Goal: Find specific page/section: Find specific page/section

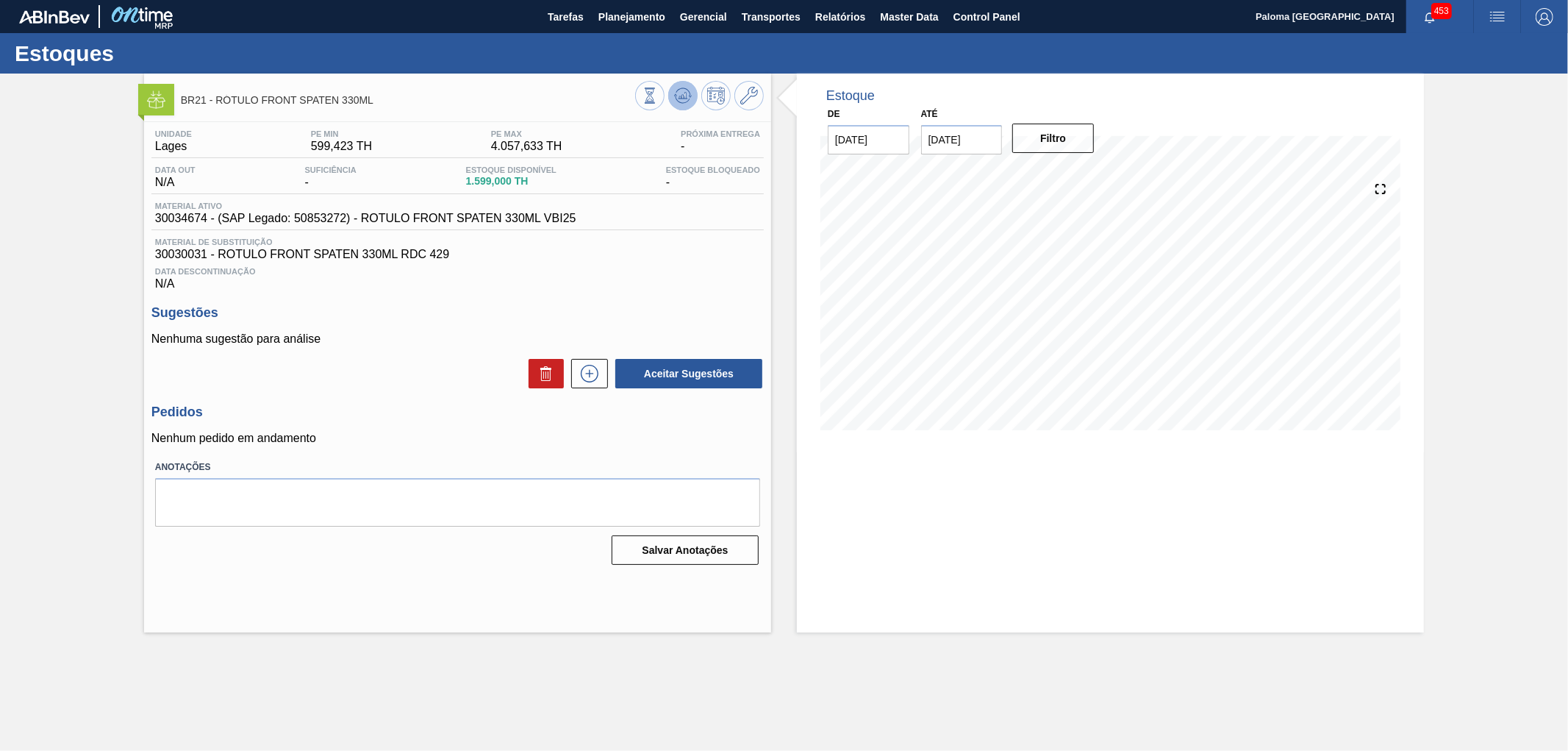
click at [678, 96] on icon at bounding box center [683, 95] width 17 height 17
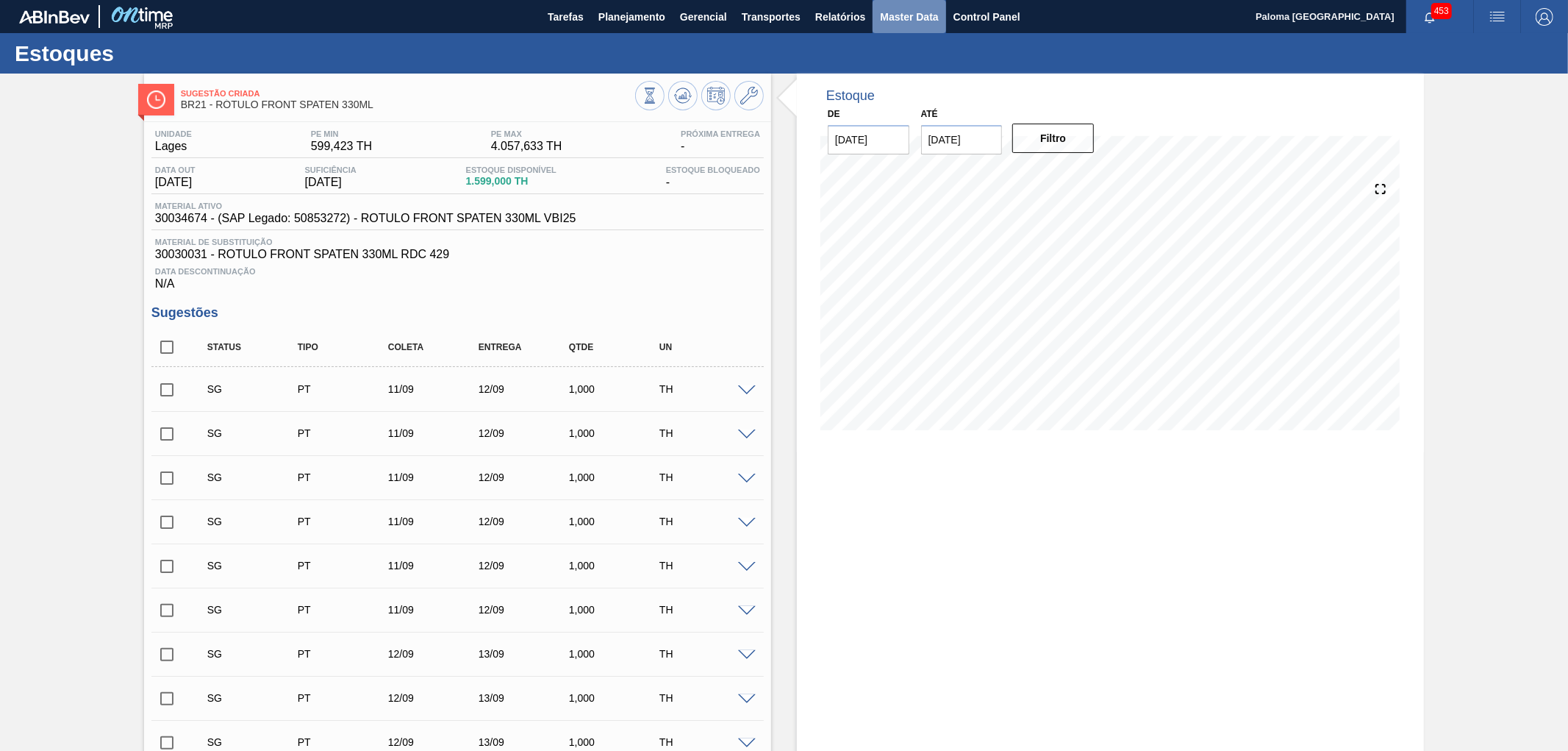
click at [901, 13] on span "Master Data" at bounding box center [909, 17] width 58 height 17
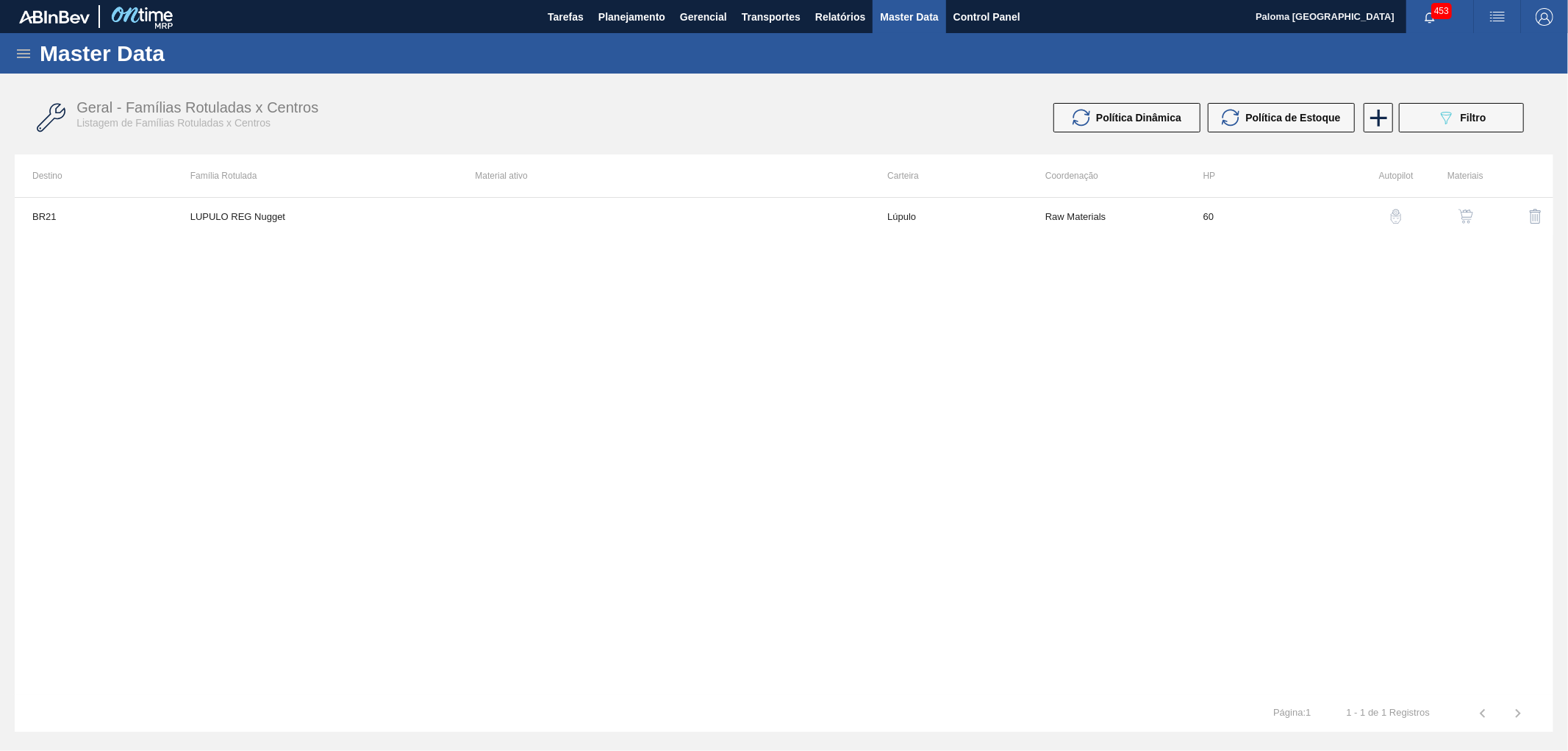
click at [18, 51] on icon at bounding box center [24, 53] width 17 height 17
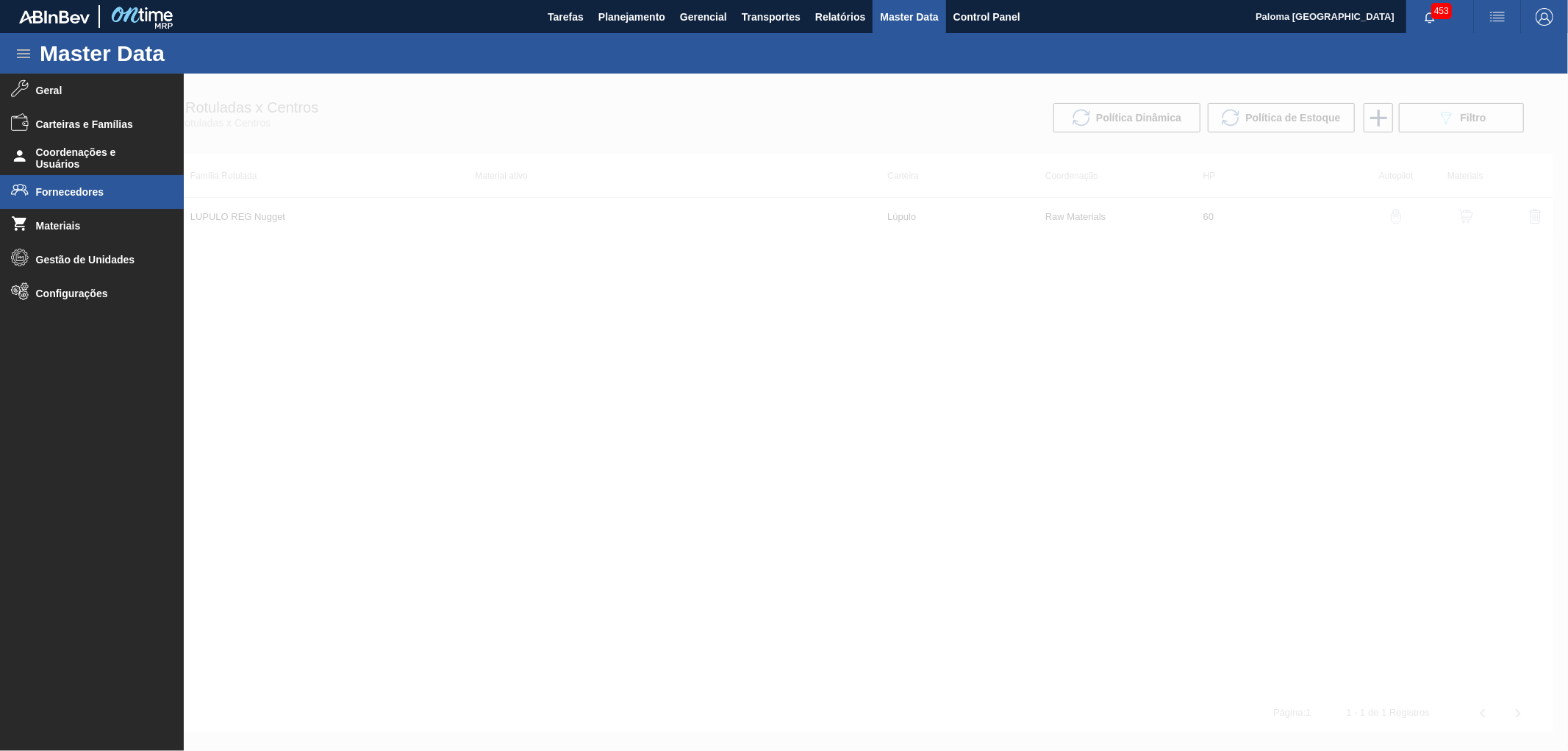
click at [55, 193] on span "Fornecedores" at bounding box center [97, 192] width 121 height 12
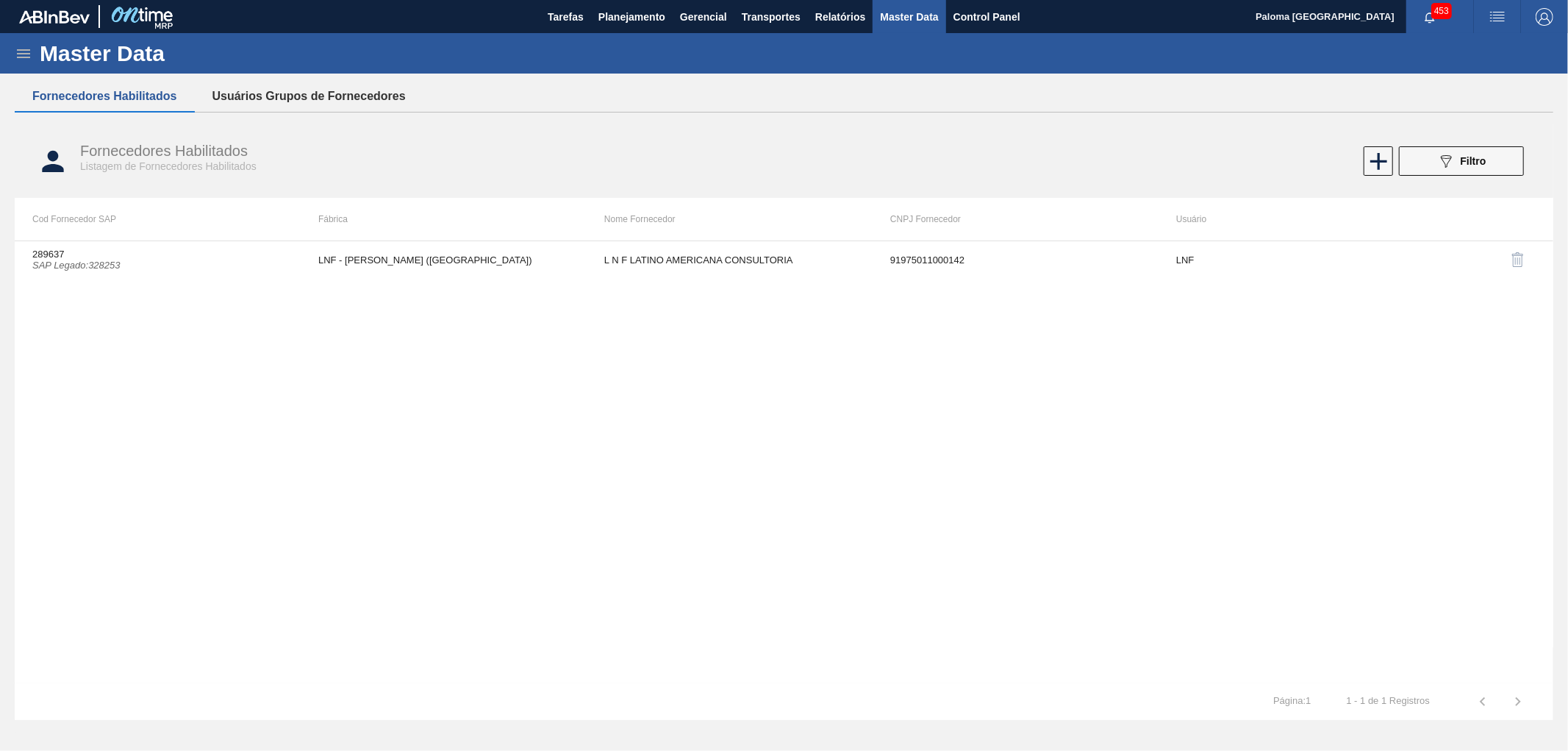
click at [262, 103] on button "Usuários Grupos de Fornecedores" at bounding box center [309, 96] width 229 height 31
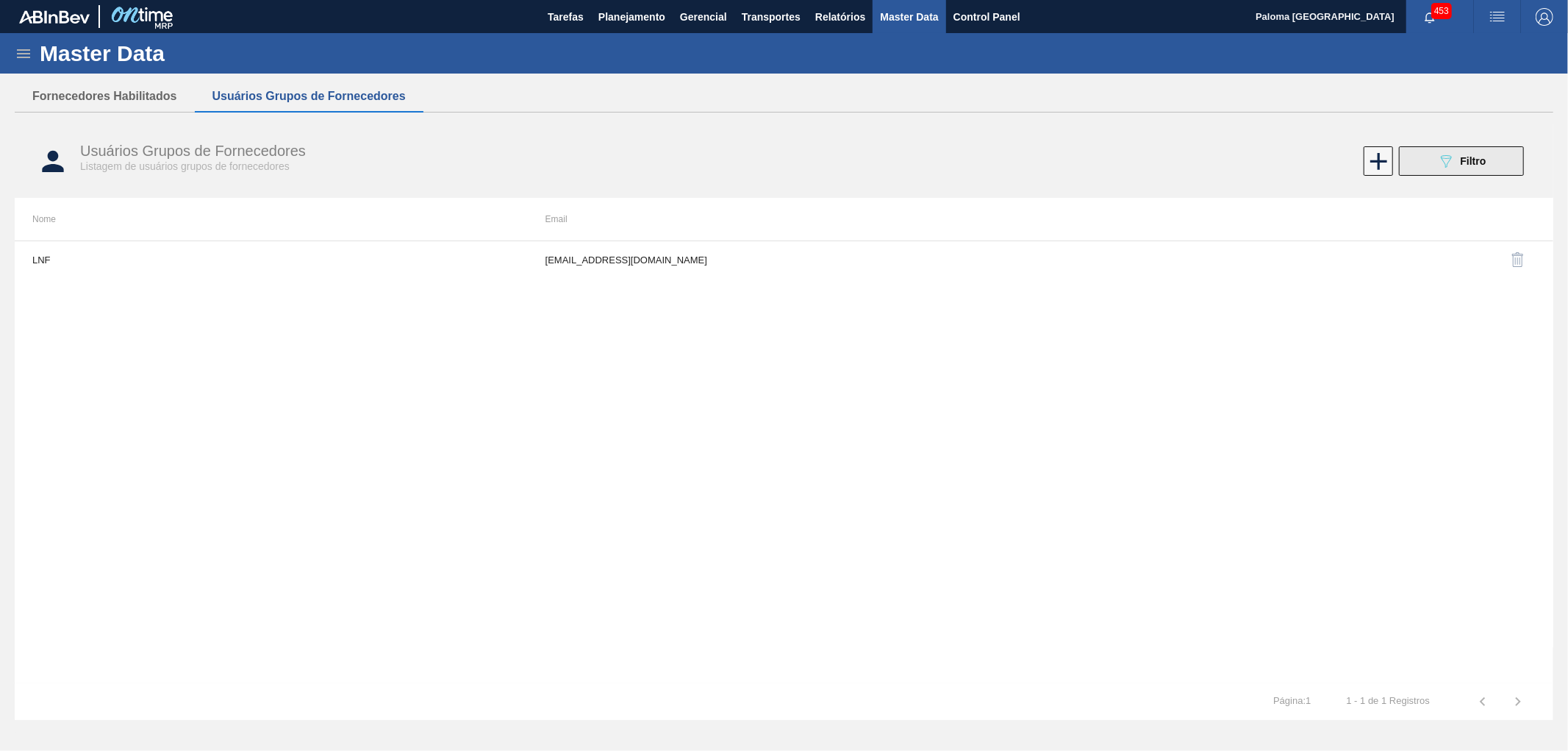
click at [1445, 168] on icon "089F7B8B-B2A5-4AFE-B5C0-19BA573D28AC" at bounding box center [1446, 161] width 17 height 17
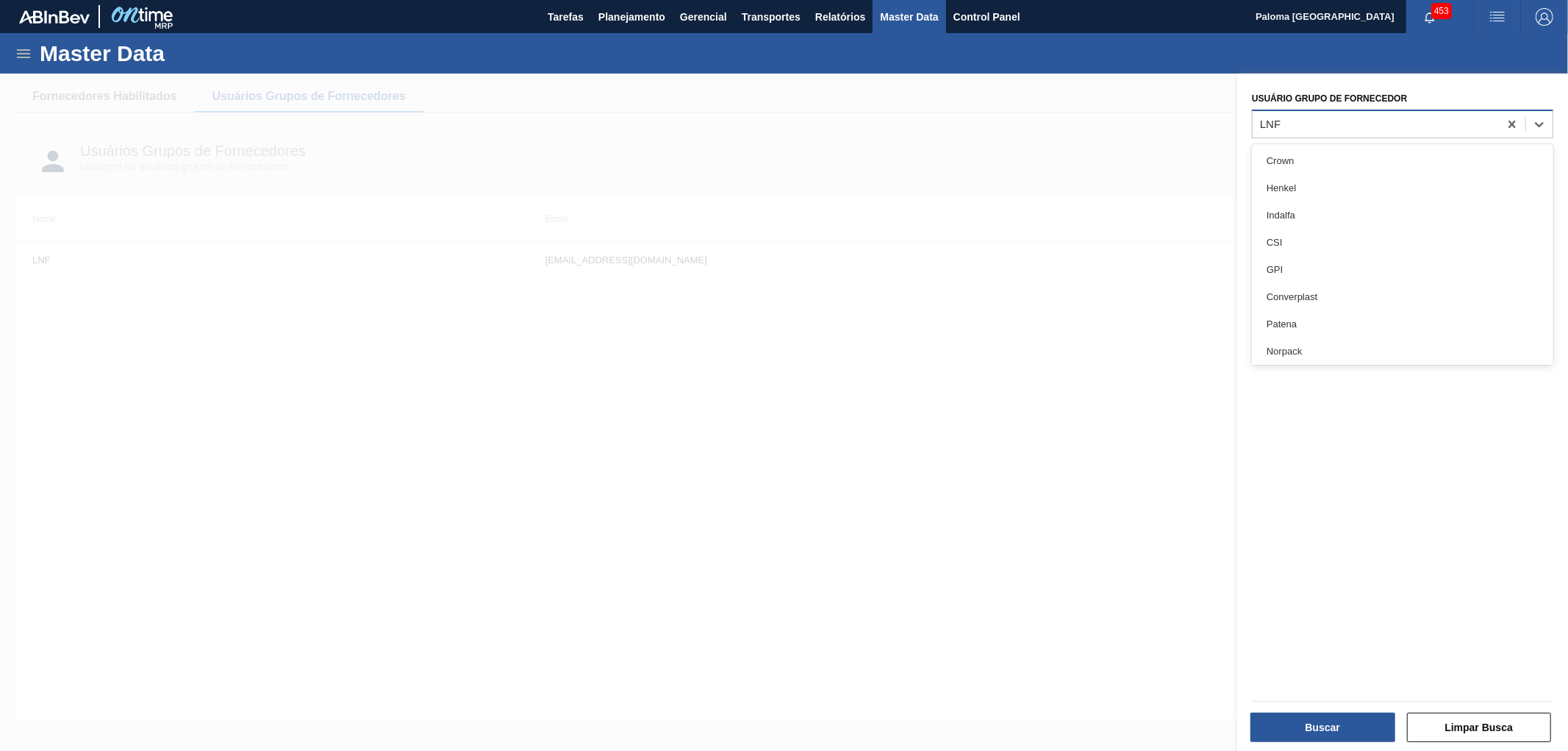
click at [1322, 133] on div "LNF" at bounding box center [1375, 123] width 246 height 21
type Fornecedor "conv"
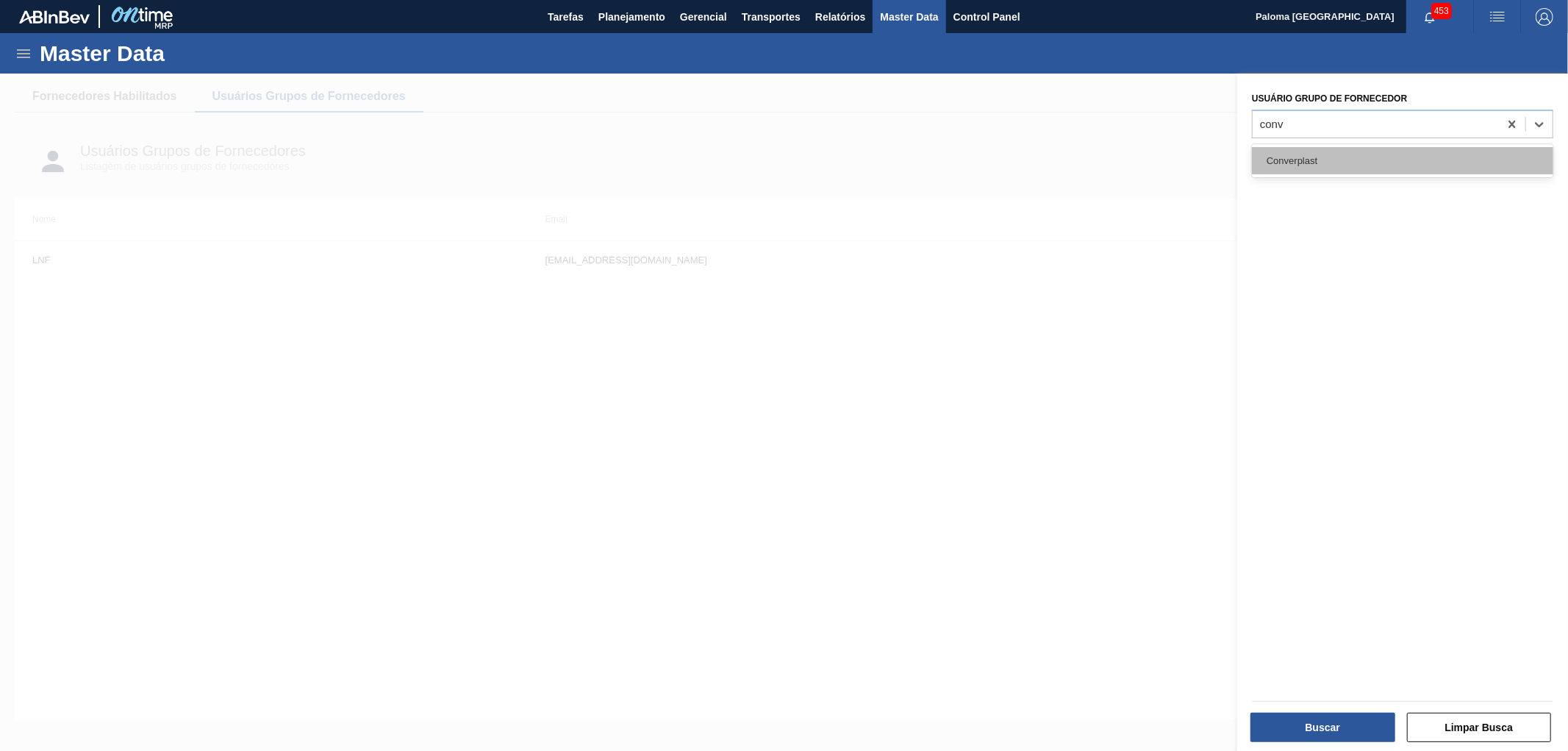
click at [1325, 156] on div "Converplast" at bounding box center [1403, 160] width 302 height 28
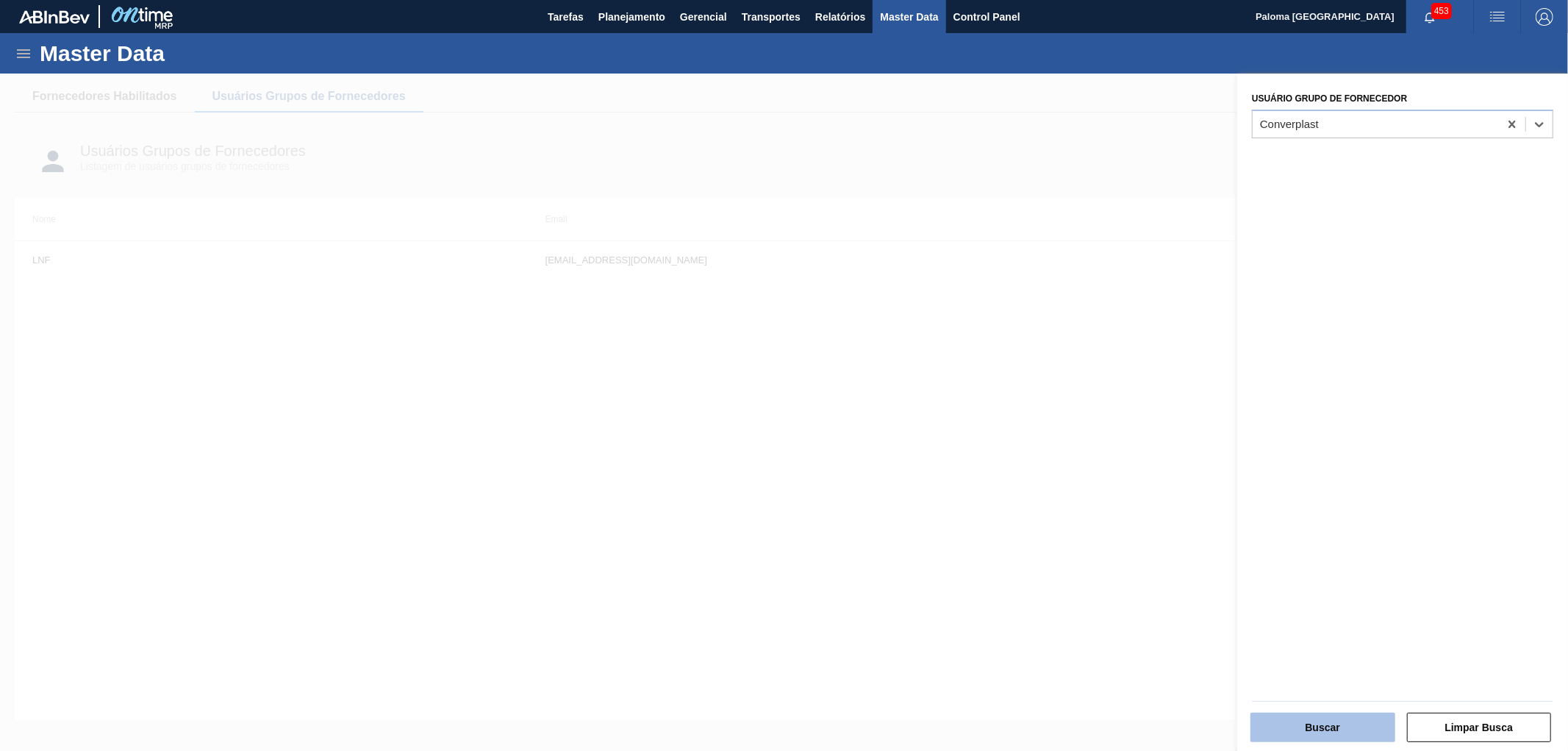
click at [1317, 734] on button "Buscar" at bounding box center [1323, 727] width 145 height 29
